Goal: Information Seeking & Learning: Learn about a topic

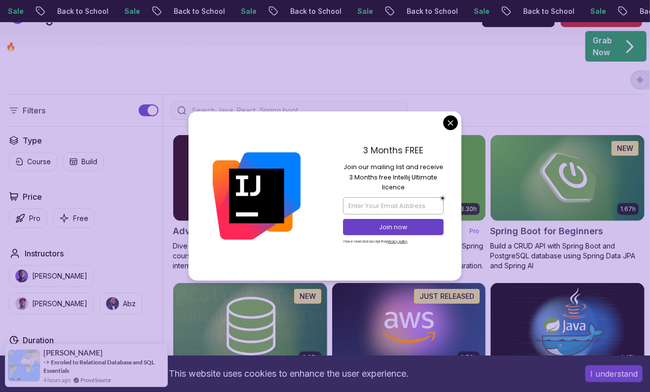
scroll to position [177, 0]
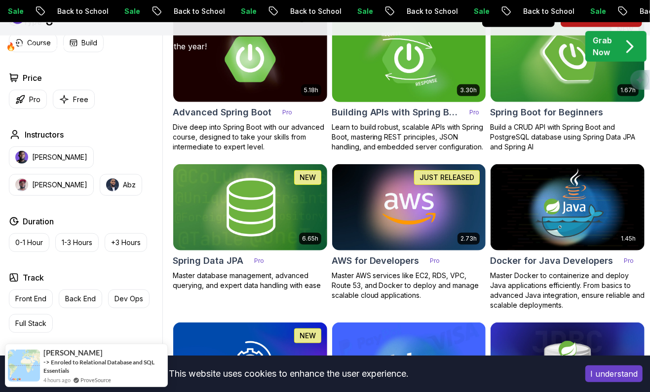
scroll to position [350, 0]
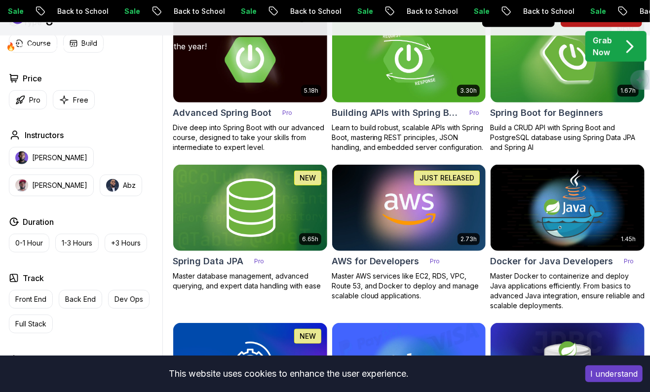
click at [629, 378] on button "I understand" at bounding box center [613, 373] width 57 height 17
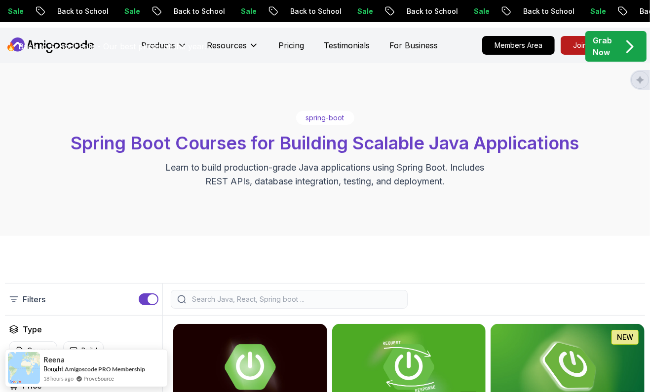
scroll to position [0, 0]
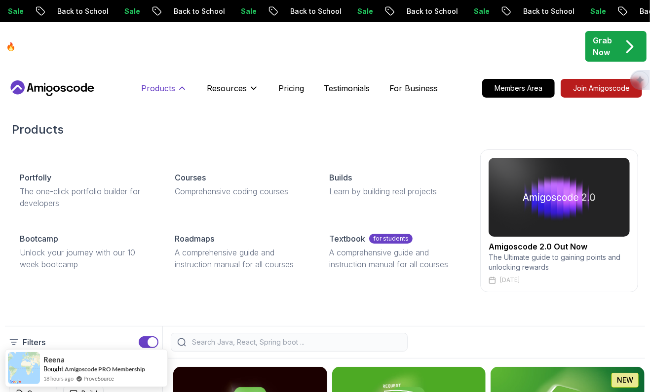
click at [158, 87] on p "Products" at bounding box center [158, 88] width 34 height 12
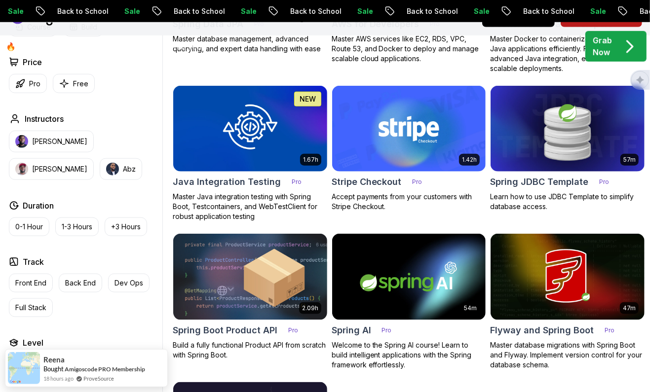
scroll to position [612, 0]
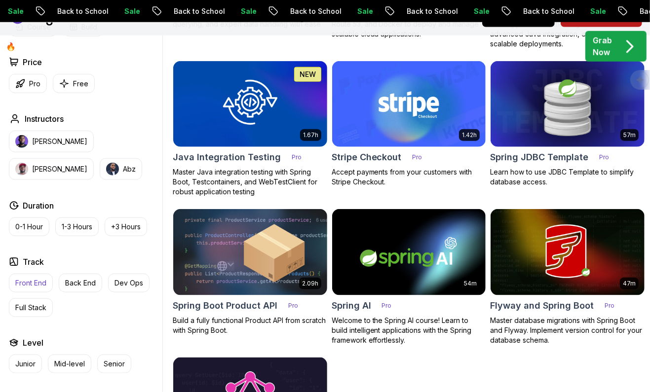
click at [30, 289] on button "Front End" at bounding box center [31, 283] width 44 height 19
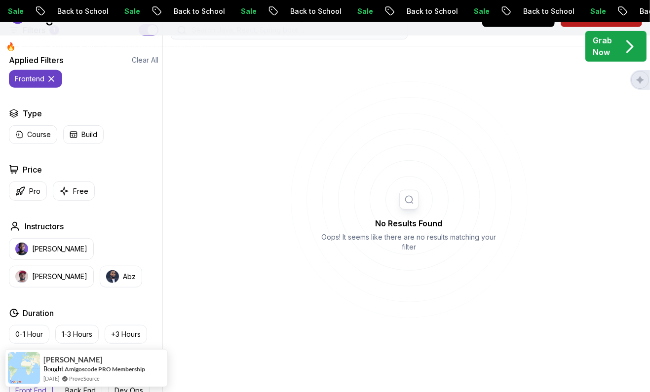
scroll to position [436, 0]
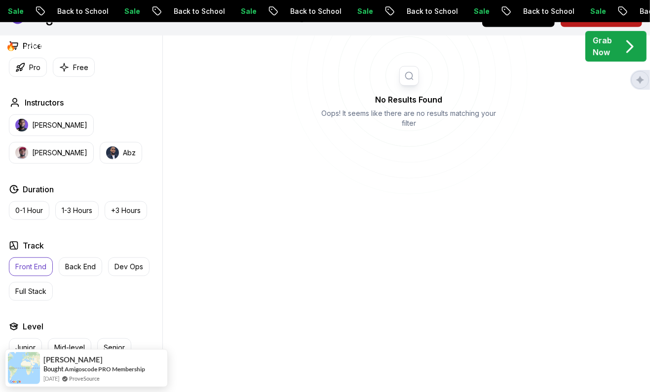
click at [43, 264] on p "Front End" at bounding box center [30, 267] width 31 height 10
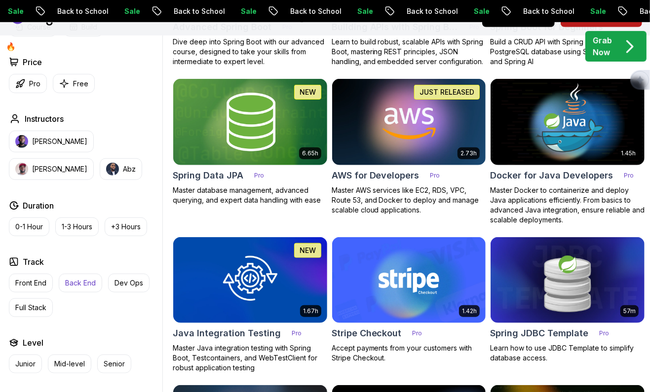
click at [89, 284] on p "Back End" at bounding box center [80, 283] width 31 height 10
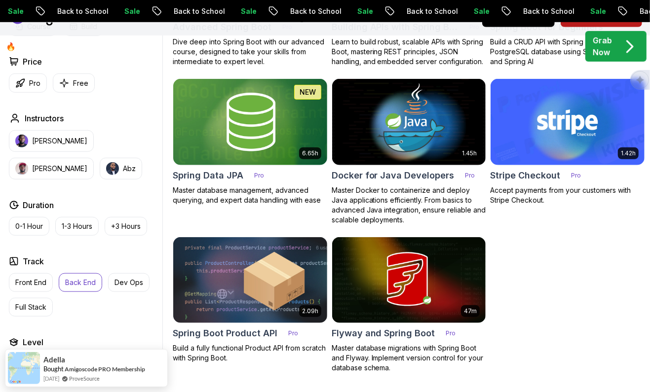
click at [87, 284] on p "Back End" at bounding box center [80, 283] width 31 height 10
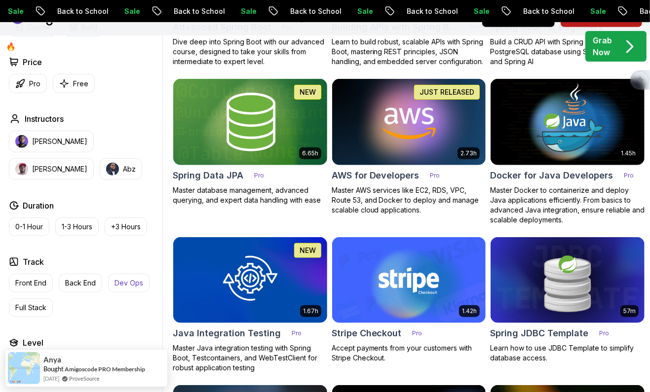
click at [120, 284] on p "Dev Ops" at bounding box center [128, 283] width 29 height 10
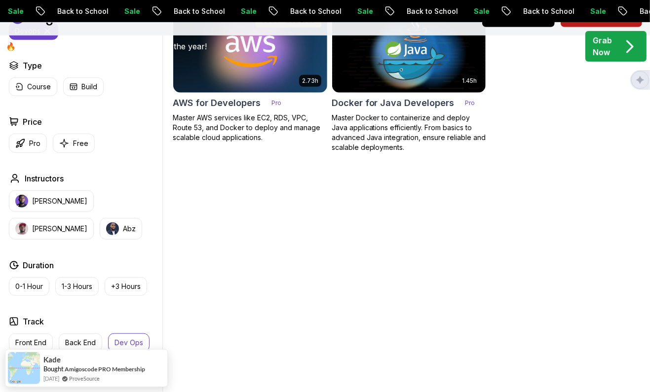
scroll to position [394, 0]
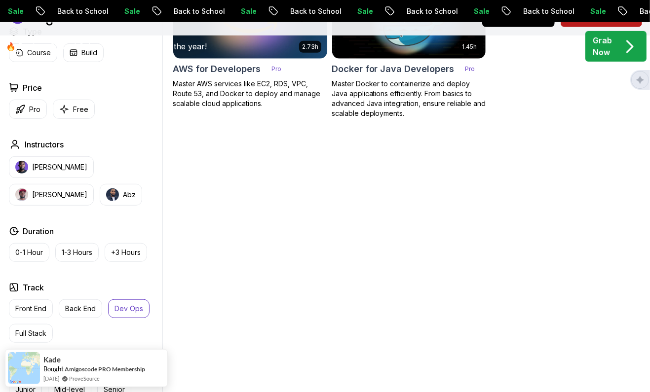
click at [121, 308] on p "Dev Ops" at bounding box center [128, 309] width 29 height 10
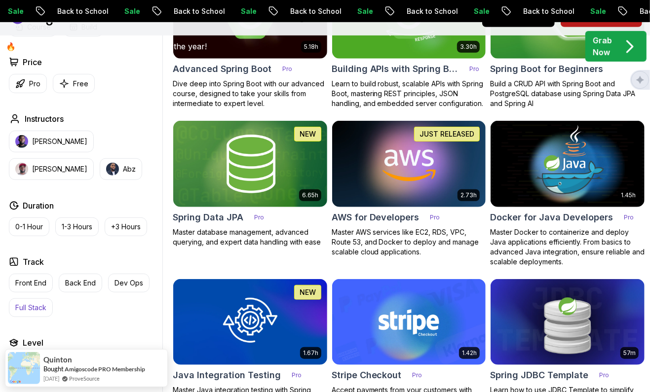
click at [26, 307] on p "Full Stack" at bounding box center [30, 308] width 31 height 10
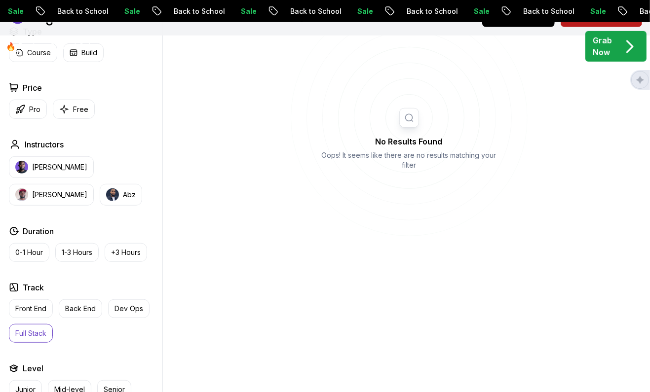
click at [35, 335] on p "Full Stack" at bounding box center [30, 333] width 31 height 10
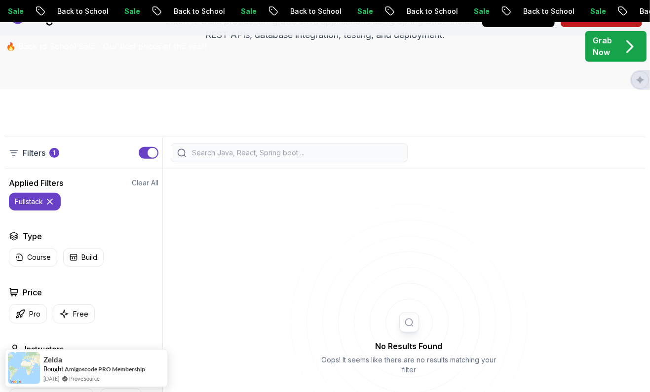
scroll to position [239, 0]
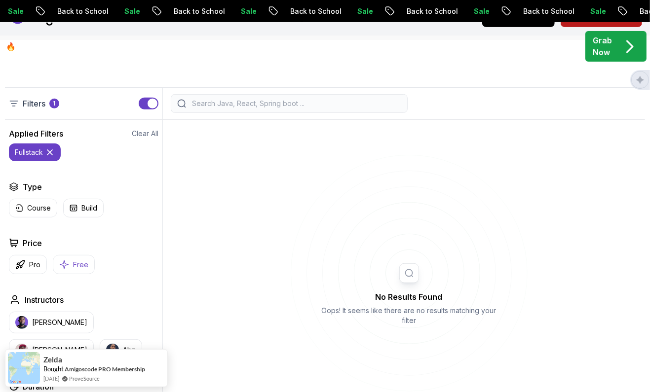
click at [87, 258] on button "Free" at bounding box center [74, 264] width 42 height 19
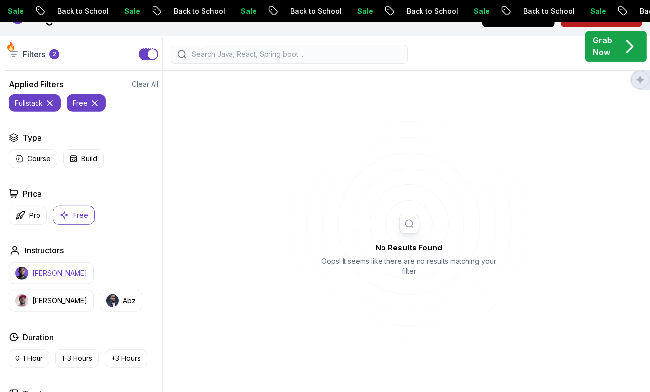
scroll to position [231, 0]
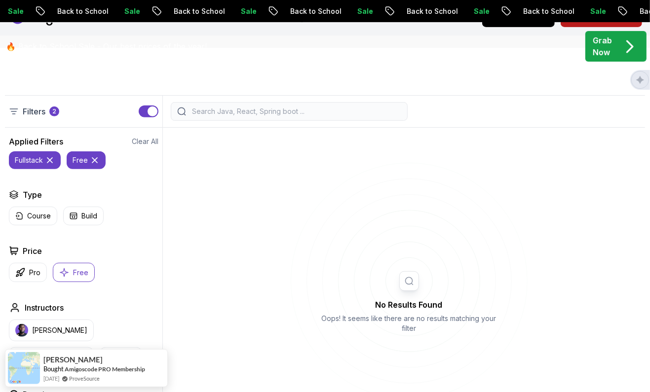
click at [52, 161] on icon at bounding box center [50, 160] width 10 height 10
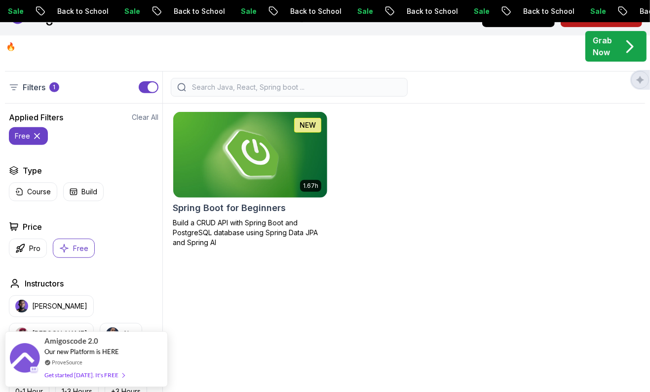
scroll to position [125, 0]
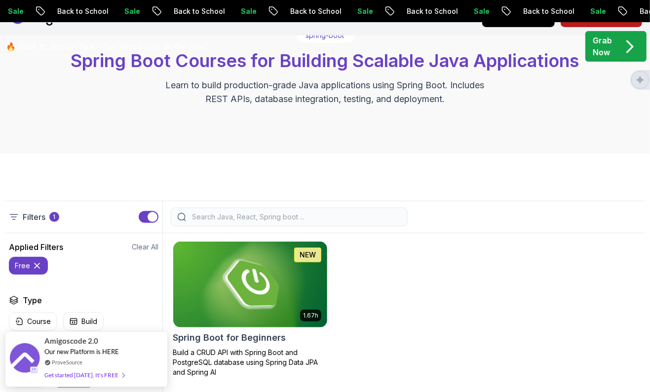
click at [144, 218] on button "button" at bounding box center [149, 217] width 20 height 12
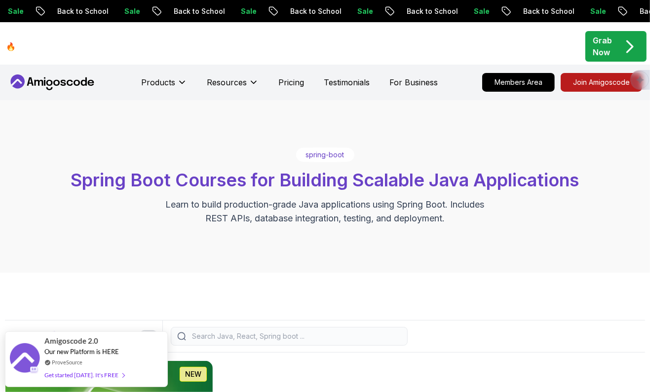
scroll to position [0, 0]
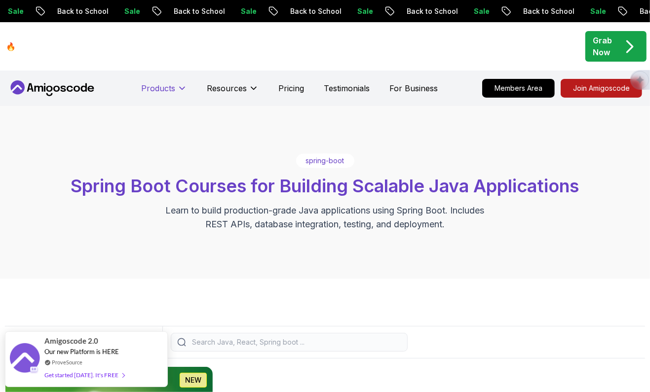
click at [165, 83] on p "Products" at bounding box center [158, 88] width 34 height 12
click at [182, 89] on icon at bounding box center [182, 88] width 5 height 2
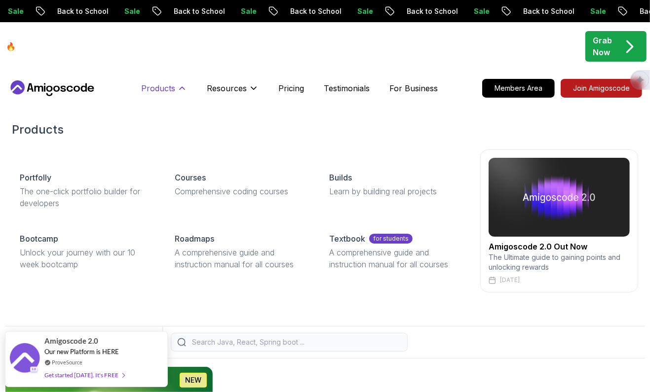
click at [166, 88] on p "Products" at bounding box center [158, 88] width 34 height 12
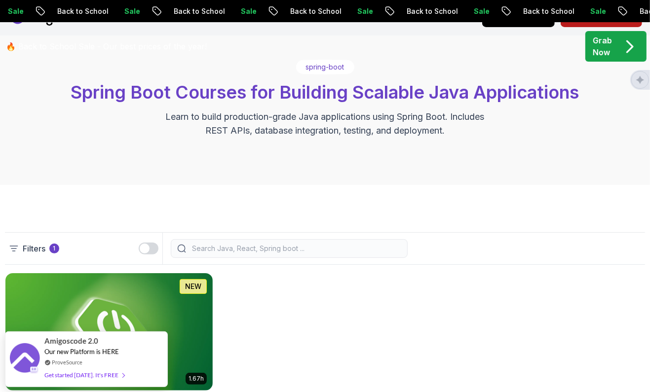
scroll to position [121, 0]
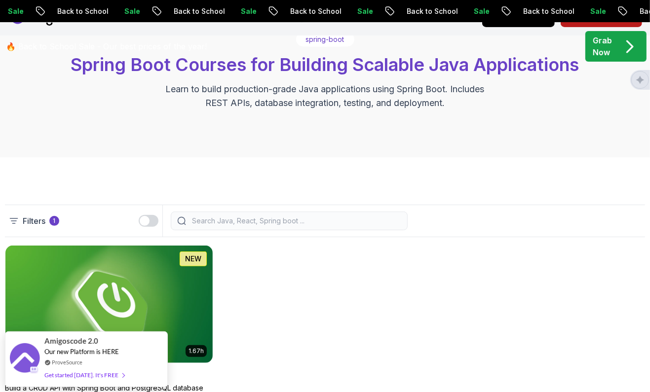
click at [55, 220] on p "1" at bounding box center [54, 221] width 2 height 8
click at [146, 222] on div "button" at bounding box center [145, 221] width 10 height 10
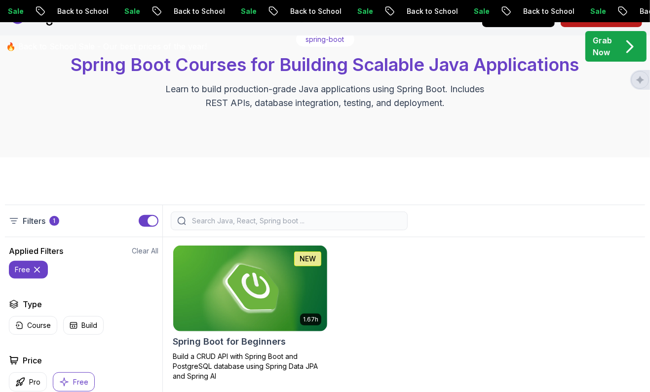
click at [37, 267] on icon at bounding box center [37, 270] width 10 height 10
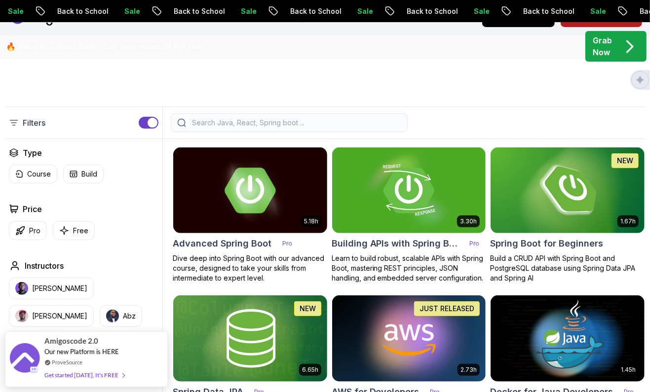
scroll to position [193, 0]
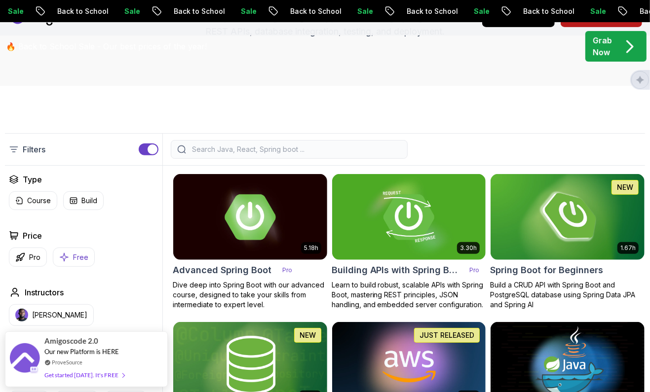
click at [88, 254] on button "Free" at bounding box center [74, 257] width 42 height 19
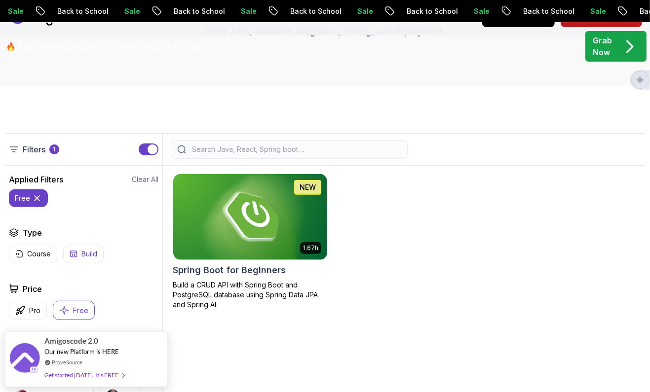
click at [86, 254] on p "Build" at bounding box center [89, 254] width 16 height 10
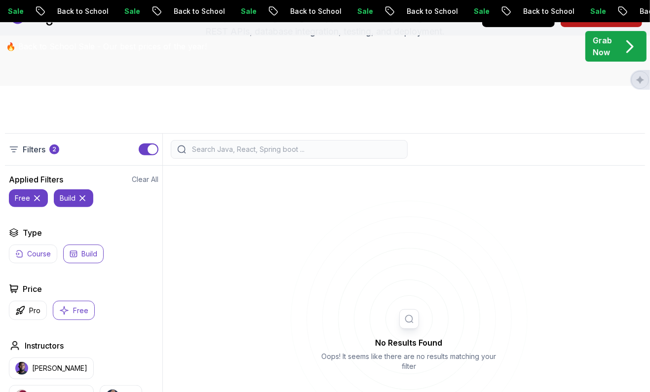
click at [42, 258] on button "Course" at bounding box center [33, 254] width 48 height 19
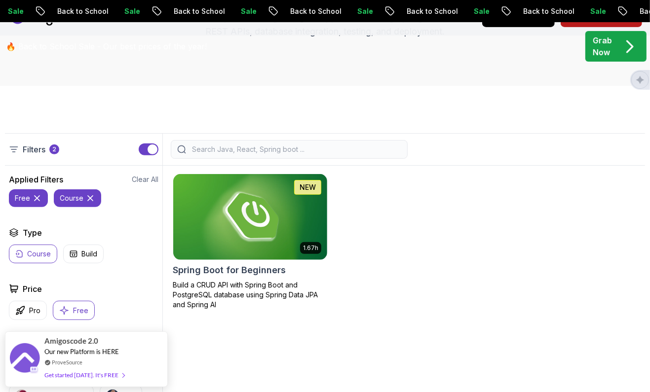
click at [91, 197] on icon at bounding box center [90, 198] width 10 height 10
click at [36, 204] on button "free" at bounding box center [28, 198] width 39 height 18
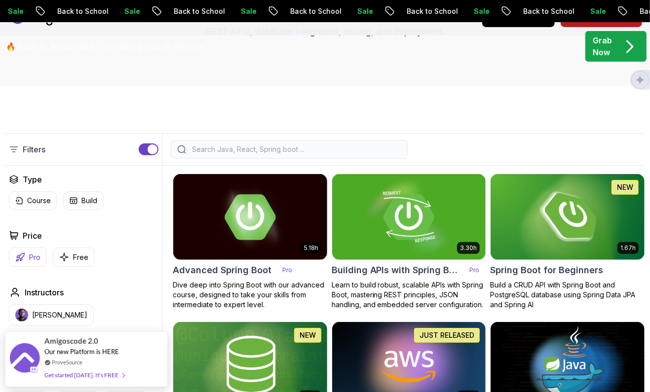
click at [38, 257] on p "Pro" at bounding box center [34, 258] width 11 height 10
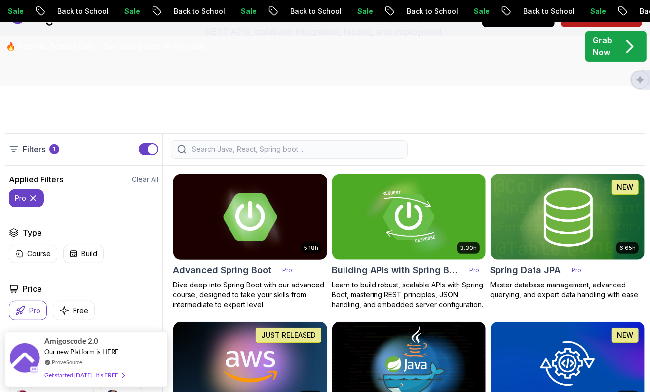
click at [256, 258] on img at bounding box center [249, 217] width 161 height 90
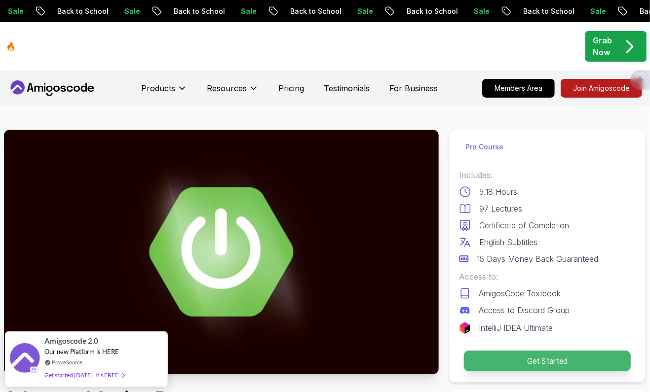
click at [508, 363] on p "Get Started" at bounding box center [547, 361] width 167 height 21
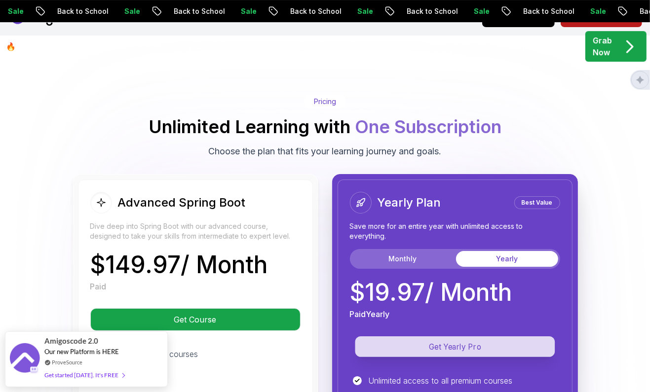
scroll to position [2240, 0]
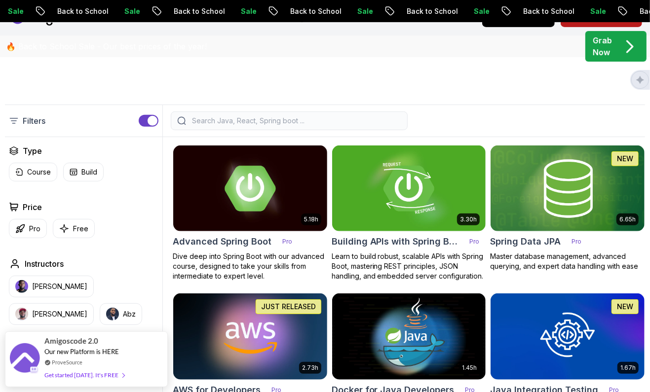
scroll to position [141, 0]
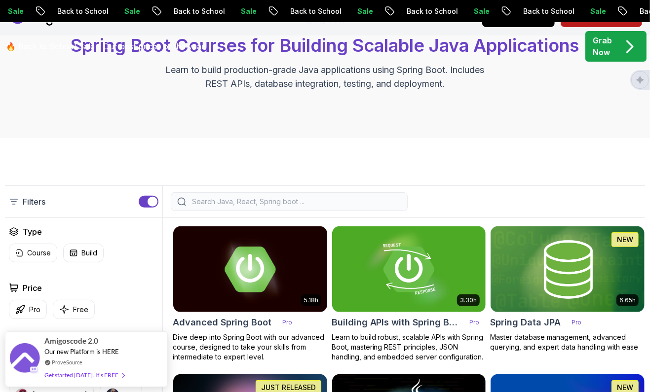
click at [145, 198] on button "button" at bounding box center [149, 202] width 20 height 12
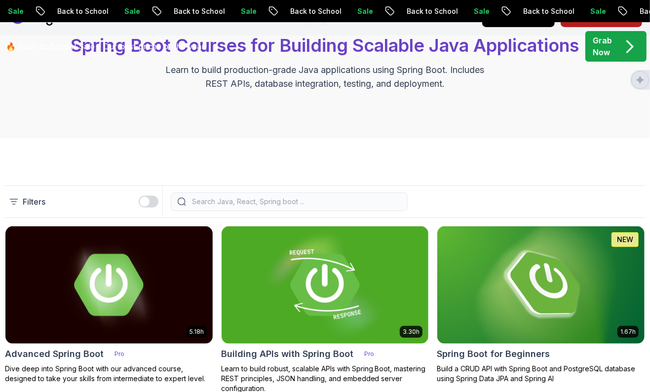
click at [145, 198] on div "button" at bounding box center [145, 202] width 10 height 10
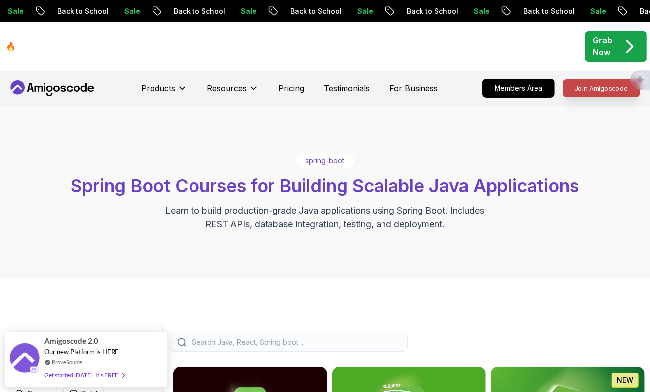
click at [586, 85] on p "Join Amigoscode" at bounding box center [601, 88] width 76 height 17
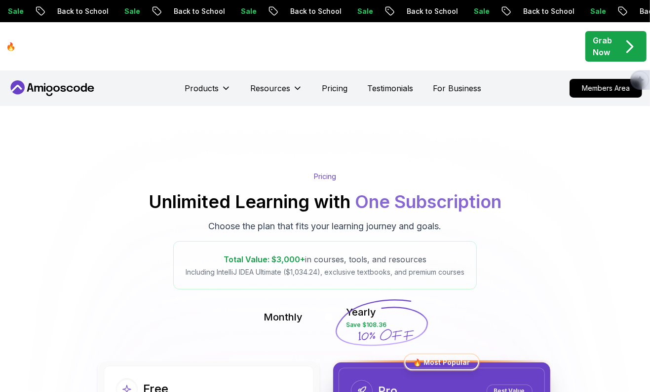
scroll to position [340, 0]
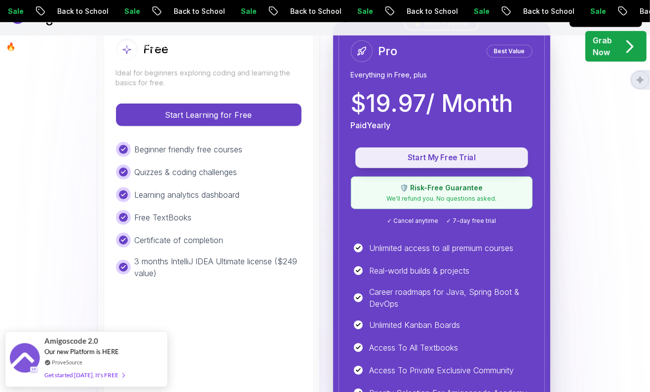
click at [446, 149] on button "Start My Free Trial" at bounding box center [441, 157] width 173 height 21
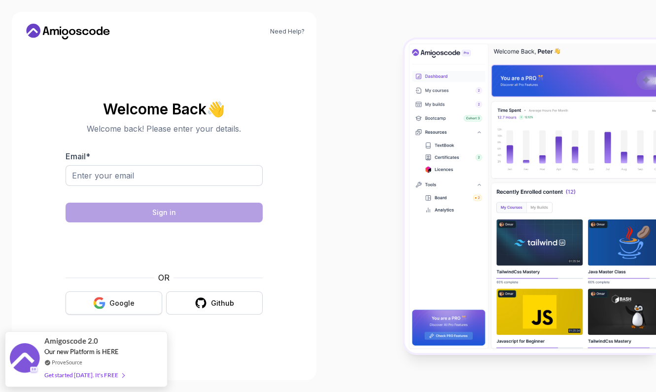
click at [141, 307] on button "Google" at bounding box center [114, 302] width 97 height 23
click at [227, 169] on input "Email *" at bounding box center [164, 175] width 197 height 21
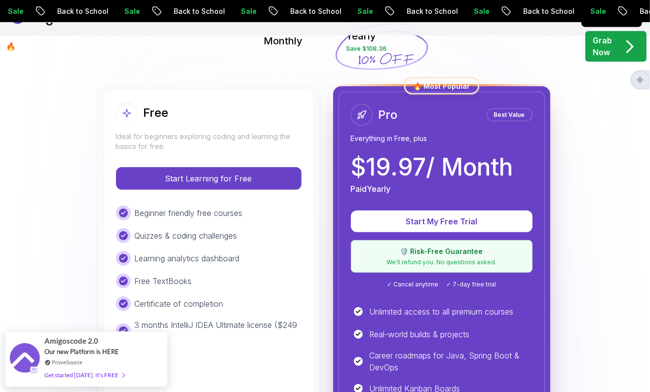
scroll to position [305, 0]
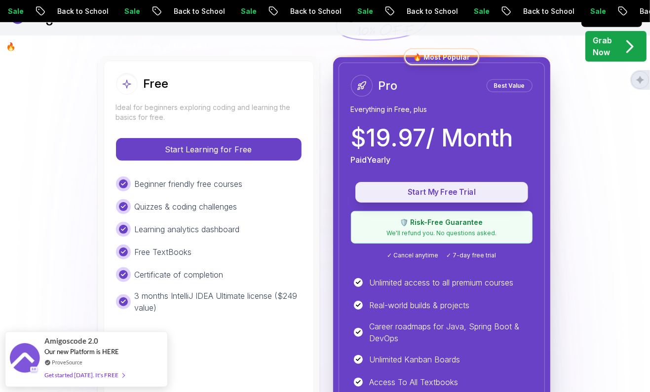
click at [447, 192] on p "Start My Free Trial" at bounding box center [441, 192] width 150 height 11
click at [440, 198] on button "Start My Free Trial" at bounding box center [441, 192] width 173 height 21
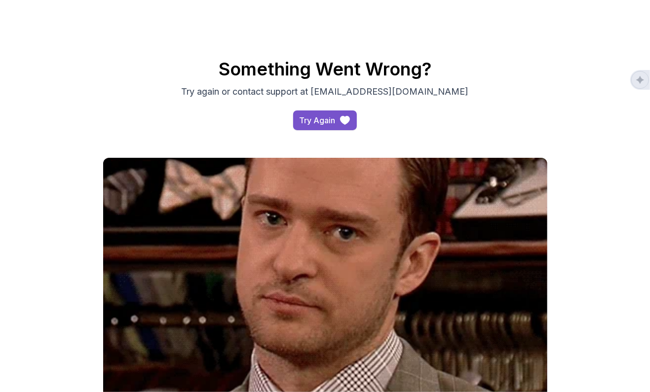
click at [318, 118] on div "Try Again" at bounding box center [317, 120] width 36 height 12
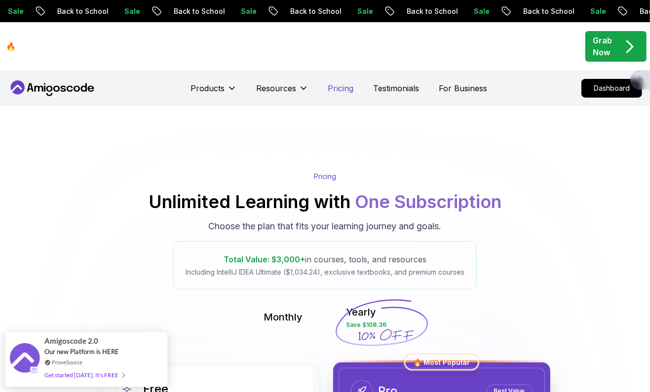
click at [334, 88] on p "Pricing" at bounding box center [341, 88] width 26 height 12
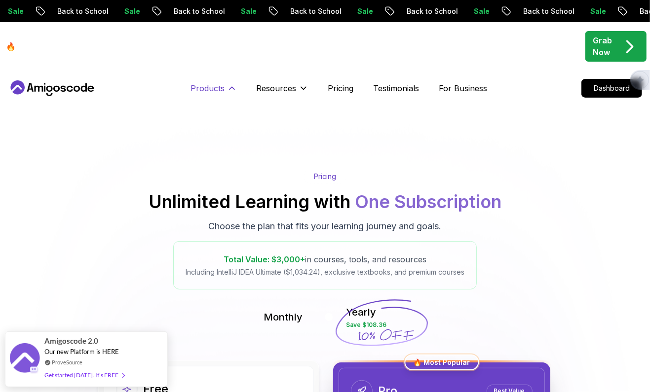
click at [213, 89] on p "Products" at bounding box center [208, 88] width 34 height 12
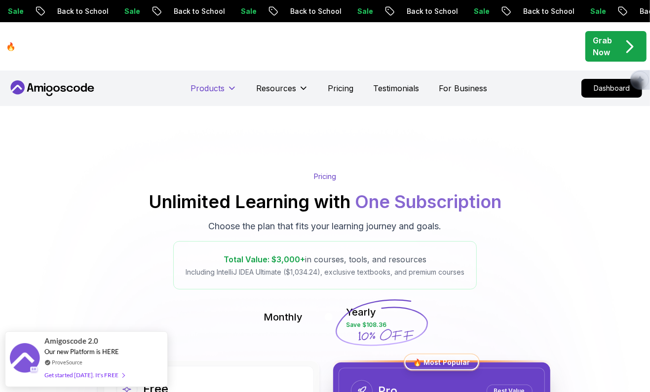
click at [217, 83] on p "Products" at bounding box center [208, 88] width 34 height 12
click at [214, 80] on div "Products" at bounding box center [214, 88] width 46 height 20
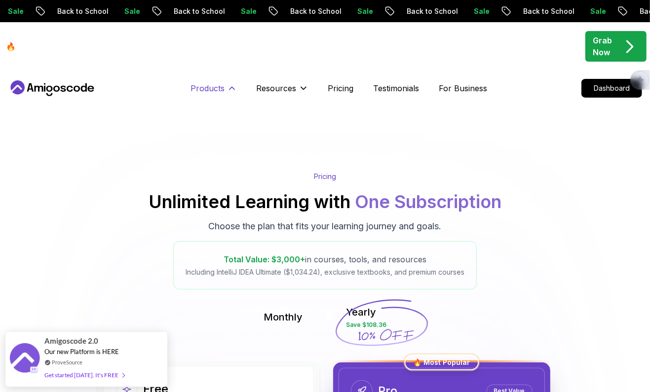
click at [215, 86] on p "Products" at bounding box center [208, 88] width 34 height 12
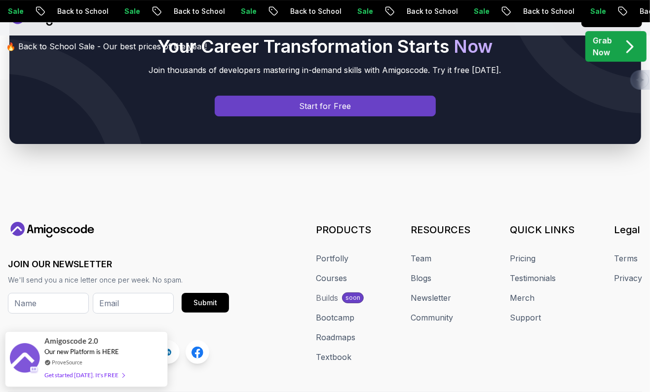
scroll to position [4646, 0]
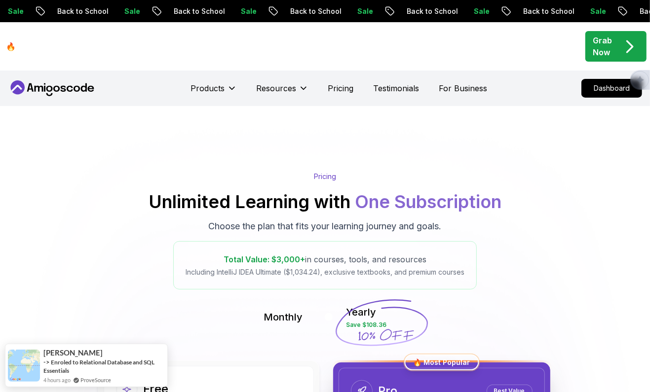
click at [515, 10] on p "Back to School" at bounding box center [548, 11] width 67 height 10
click at [581, 10] on p "Sale" at bounding box center [597, 11] width 32 height 10
click at [582, 10] on p "Sale" at bounding box center [598, 11] width 32 height 10
click at [581, 10] on p "Sale" at bounding box center [597, 11] width 32 height 10
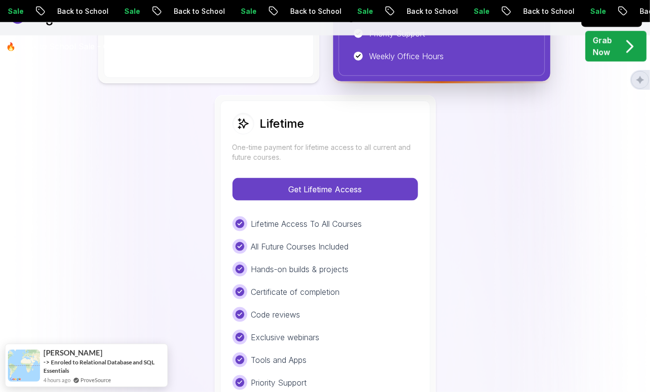
scroll to position [752, 0]
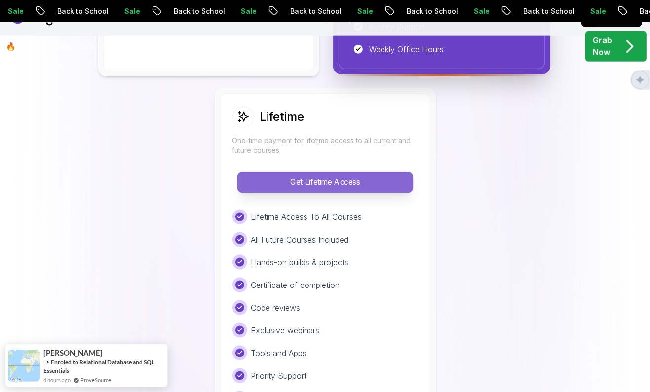
click at [273, 180] on p "Get Lifetime Access" at bounding box center [324, 182] width 175 height 21
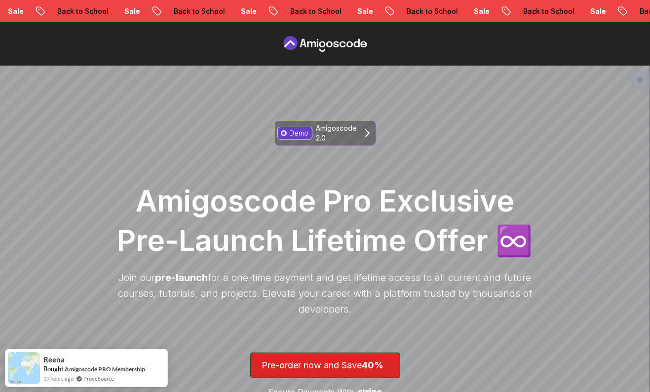
click at [359, 131] on link "Demo Amigoscode 2.0" at bounding box center [325, 133] width 101 height 25
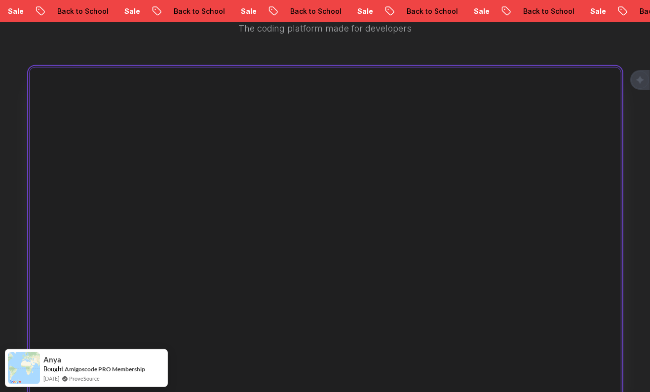
scroll to position [648, 0]
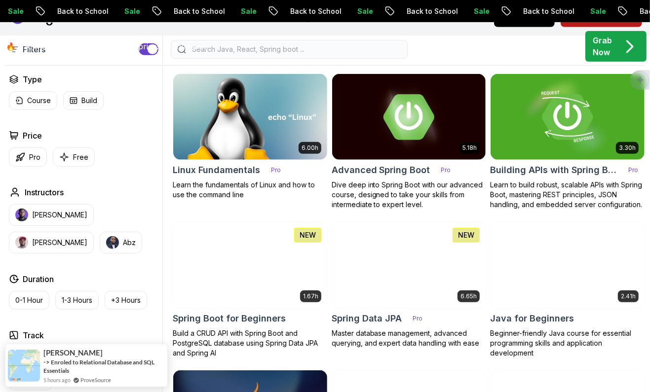
scroll to position [327, 0]
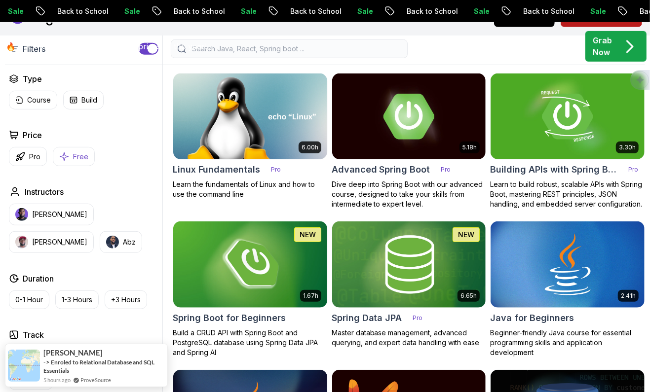
click at [78, 155] on p "Free" at bounding box center [80, 157] width 15 height 10
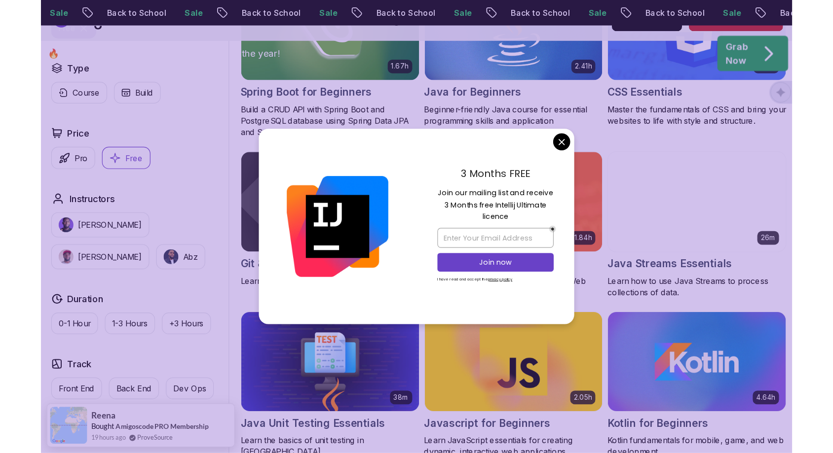
scroll to position [397, 0]
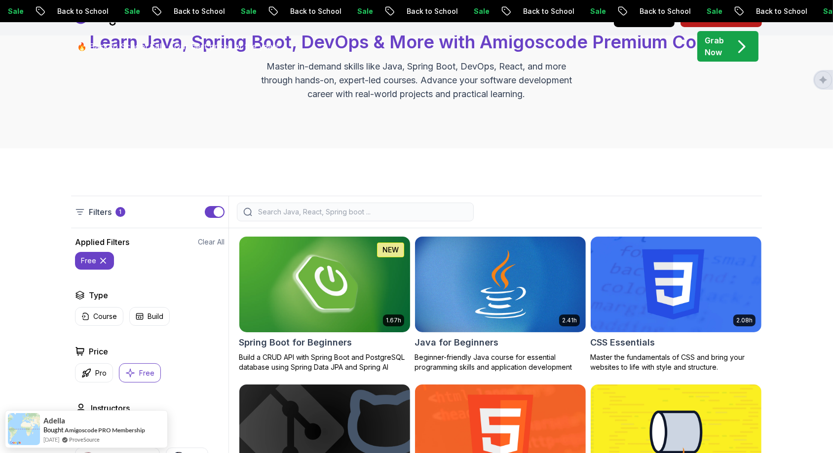
scroll to position [0, 0]
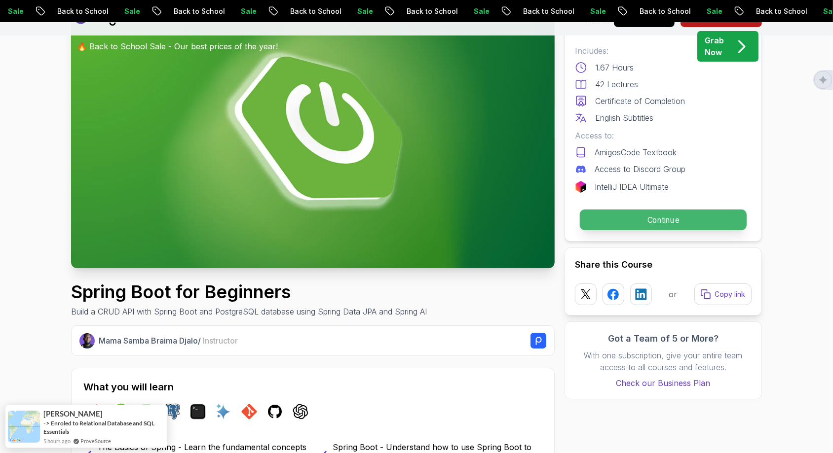
click at [656, 225] on p "Continue" at bounding box center [663, 220] width 167 height 21
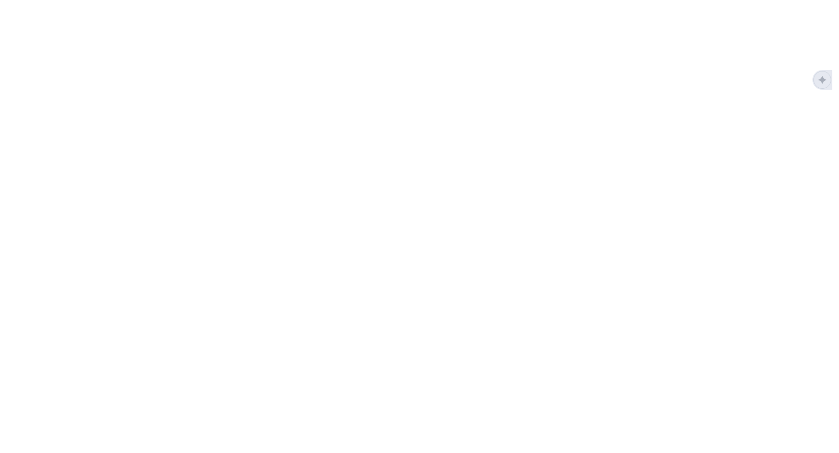
click at [646, 0] on html at bounding box center [419, 0] width 839 height 0
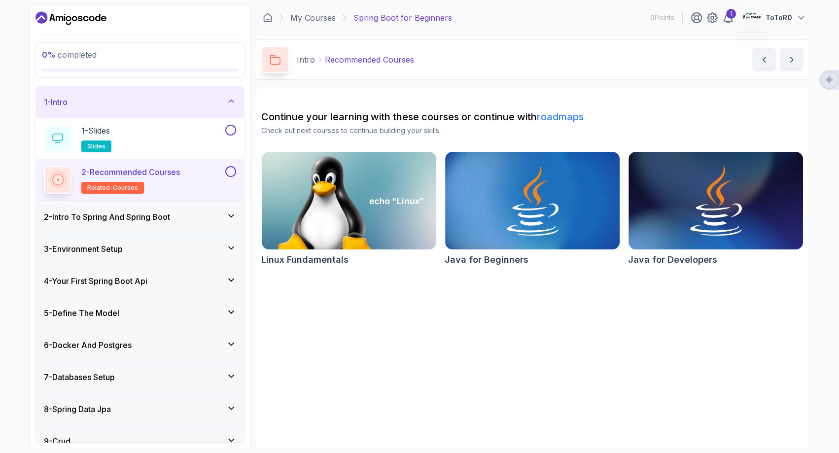
click at [156, 216] on h3 "2 - Intro To Spring And Spring Boot" at bounding box center [107, 217] width 126 height 12
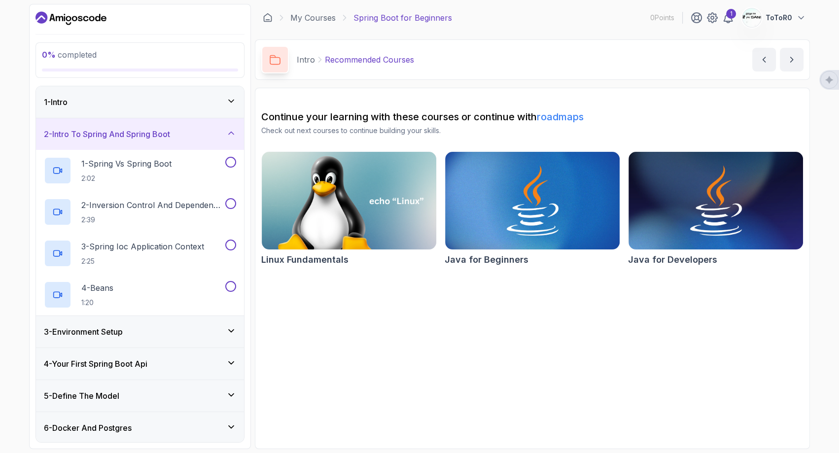
click at [166, 100] on div "1 - Intro" at bounding box center [140, 102] width 192 height 12
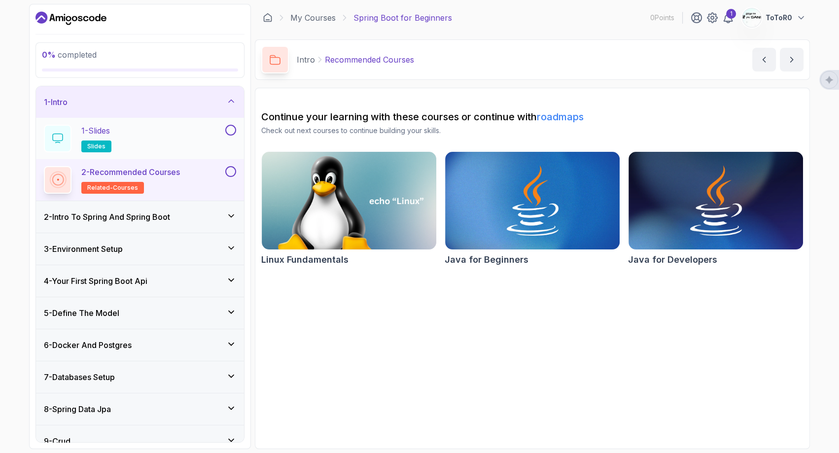
click at [163, 136] on div "1 - Slides slides" at bounding box center [134, 139] width 180 height 28
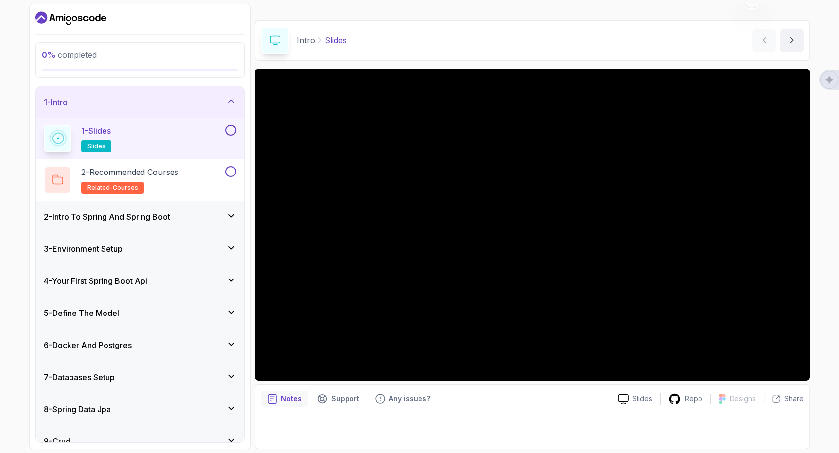
scroll to position [14, 0]
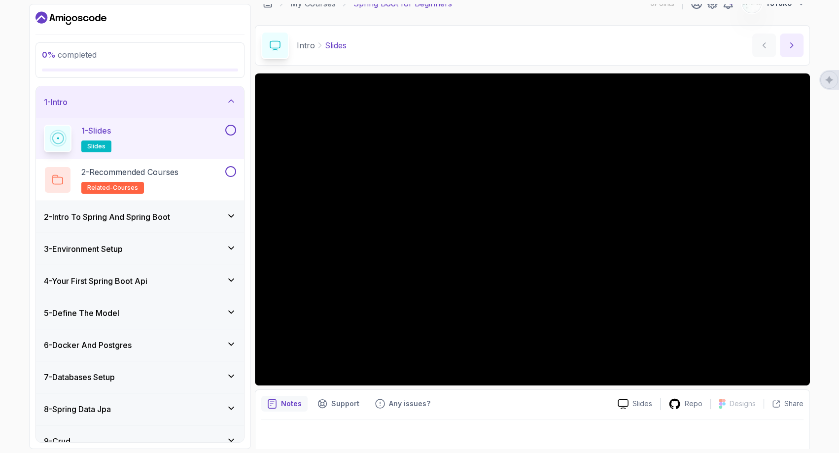
click at [791, 51] on button "next content" at bounding box center [792, 46] width 24 height 24
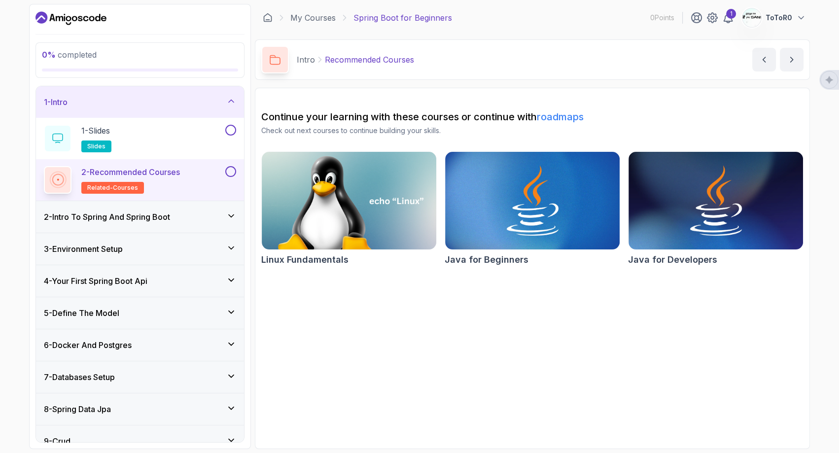
click at [166, 215] on h3 "2 - Intro To Spring And Spring Boot" at bounding box center [107, 217] width 126 height 12
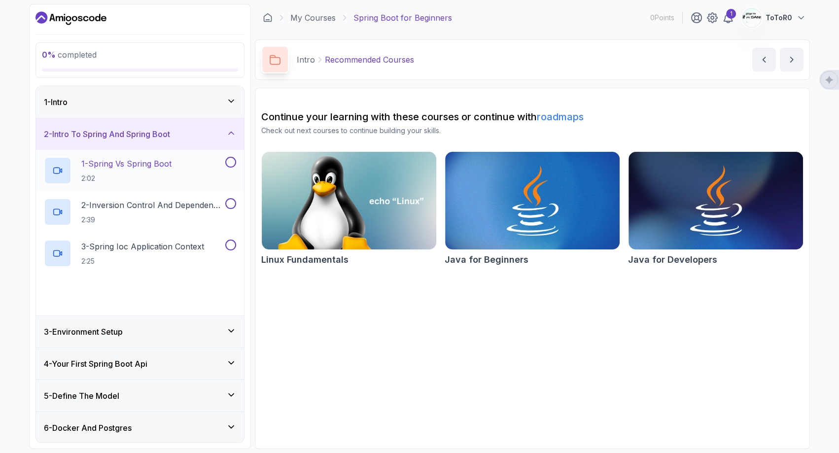
click at [181, 169] on div "1 - Spring Vs Spring Boot 2:02" at bounding box center [134, 171] width 180 height 28
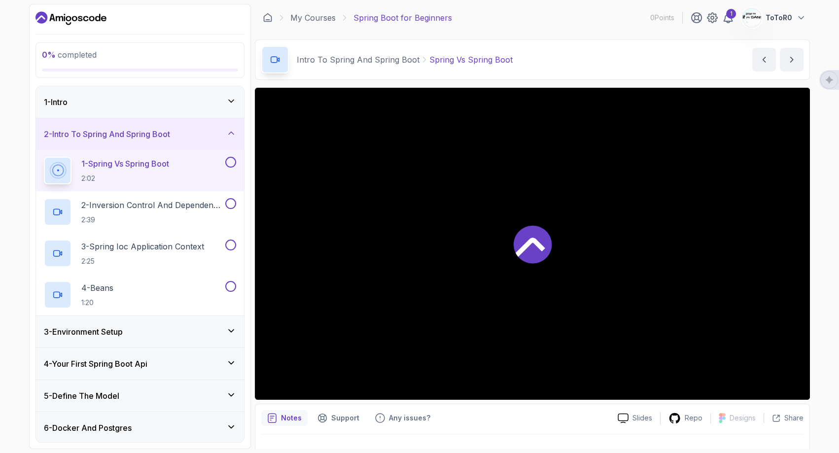
scroll to position [19, 0]
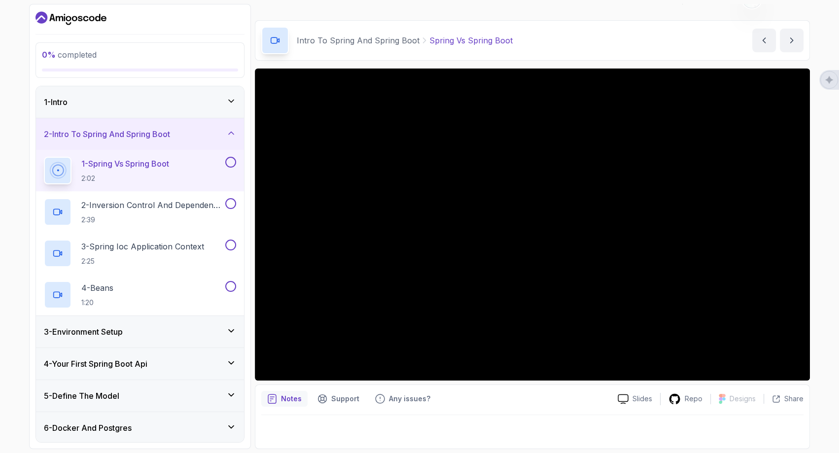
click at [636, 30] on div "Intro To Spring And Spring Boot Spring Vs Spring Boot Spring Vs Spring Boot by …" at bounding box center [532, 40] width 555 height 40
click at [405, 382] on div "Slides Repo Designs Design not available Share Notes Support Any issues? Slides…" at bounding box center [532, 259] width 555 height 381
click at [488, 384] on div "Slides Repo Designs Design not available Share Notes Support Any issues? Slides…" at bounding box center [532, 259] width 555 height 381
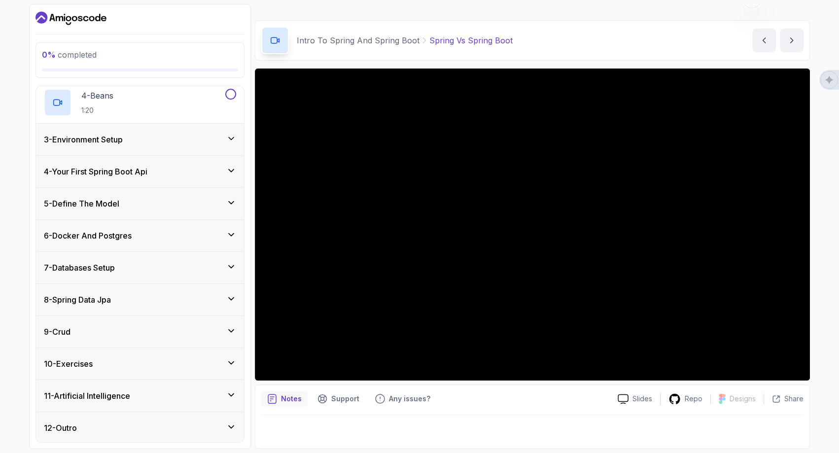
scroll to position [0, 0]
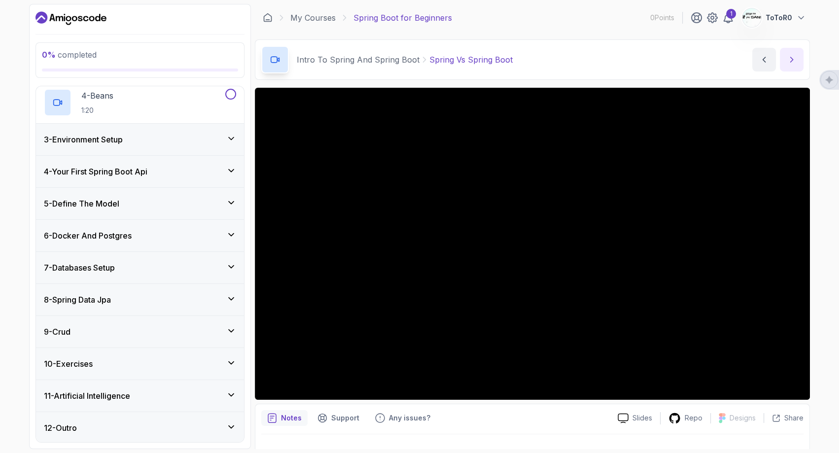
click at [793, 57] on icon "next content" at bounding box center [792, 60] width 10 height 10
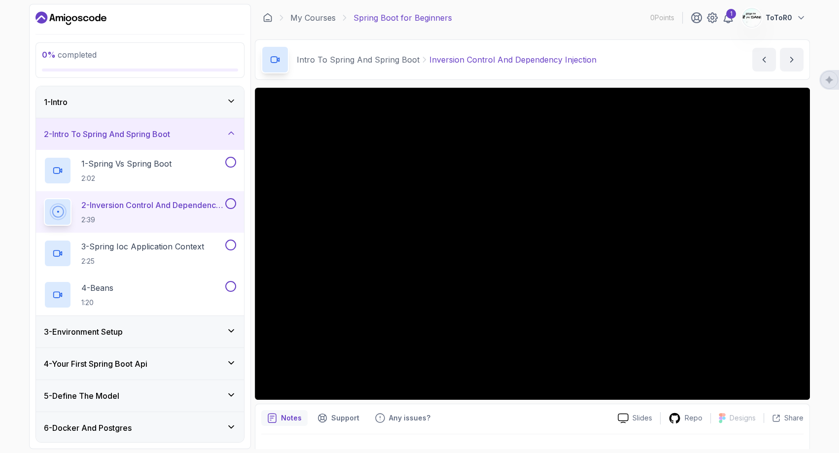
scroll to position [19, 0]
